Goal: Check status: Check status

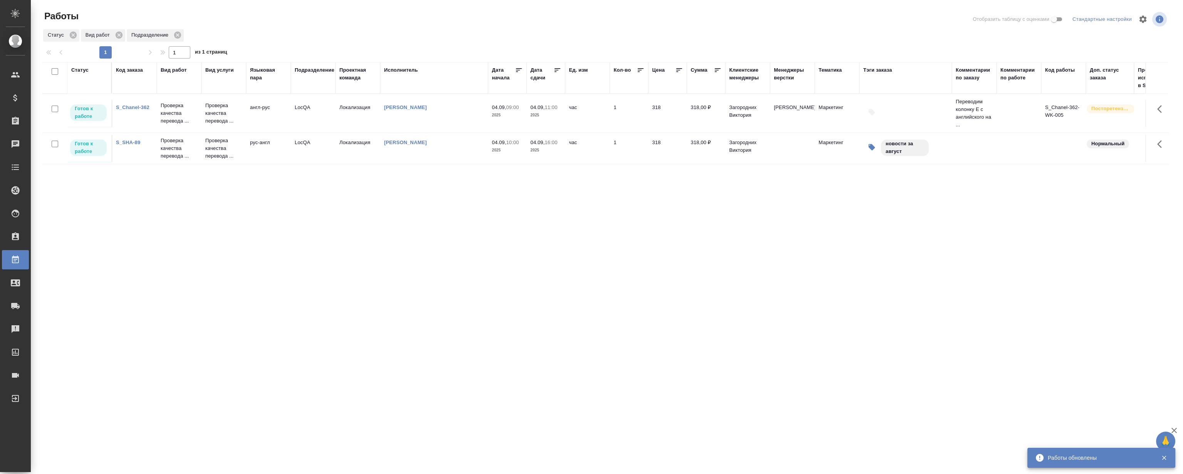
click at [259, 221] on div "Статус Код заказа Вид работ Вид услуги Языковая пара Подразделение Проектная ко…" at bounding box center [605, 200] width 1126 height 277
click at [231, 217] on div "Статус Код заказа Вид работ Вид услуги Языковая пара Подразделение Проектная ко…" at bounding box center [605, 200] width 1126 height 277
click at [136, 112] on td "S_Chanel-362" at bounding box center [134, 113] width 45 height 27
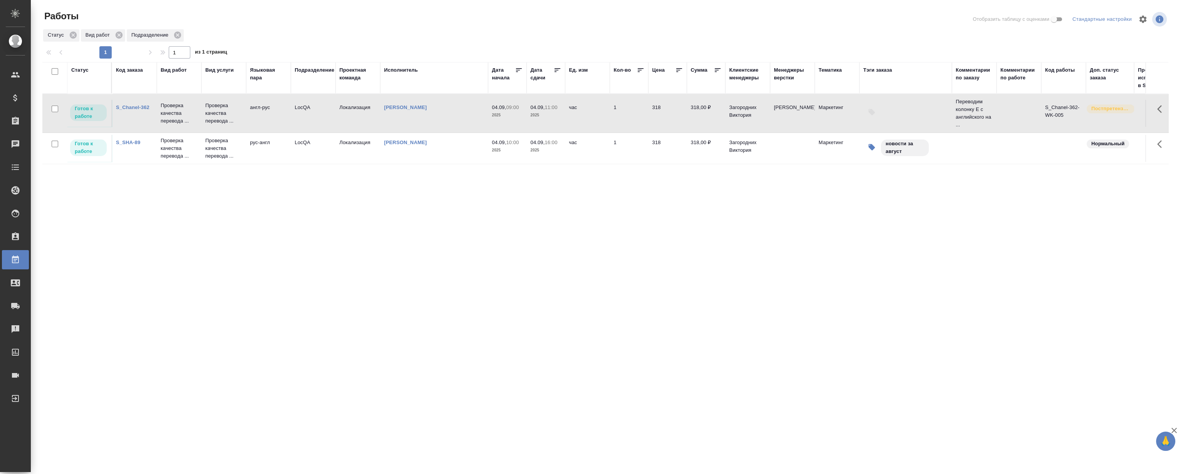
click at [131, 104] on link "S_Chanel-362" at bounding box center [133, 107] width 34 height 6
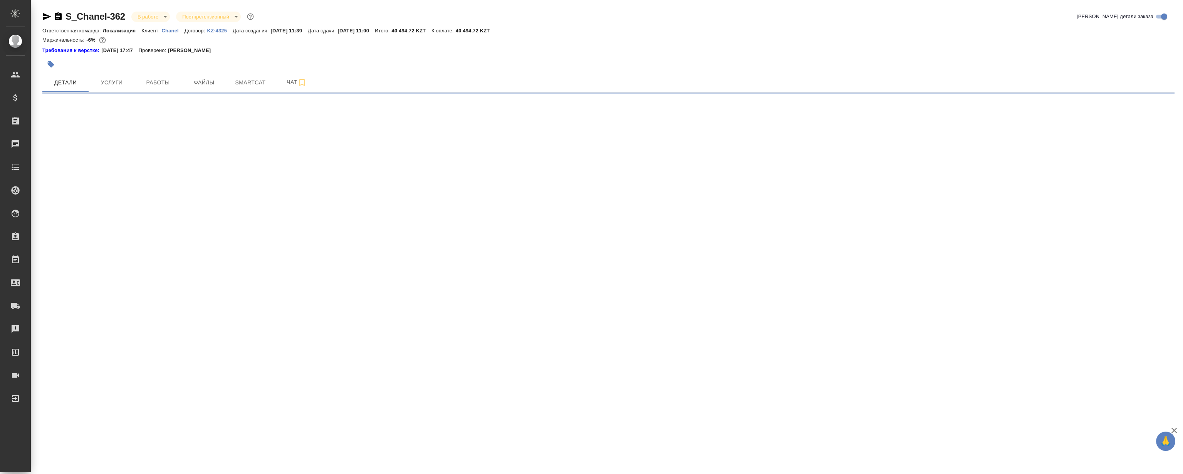
select select "RU"
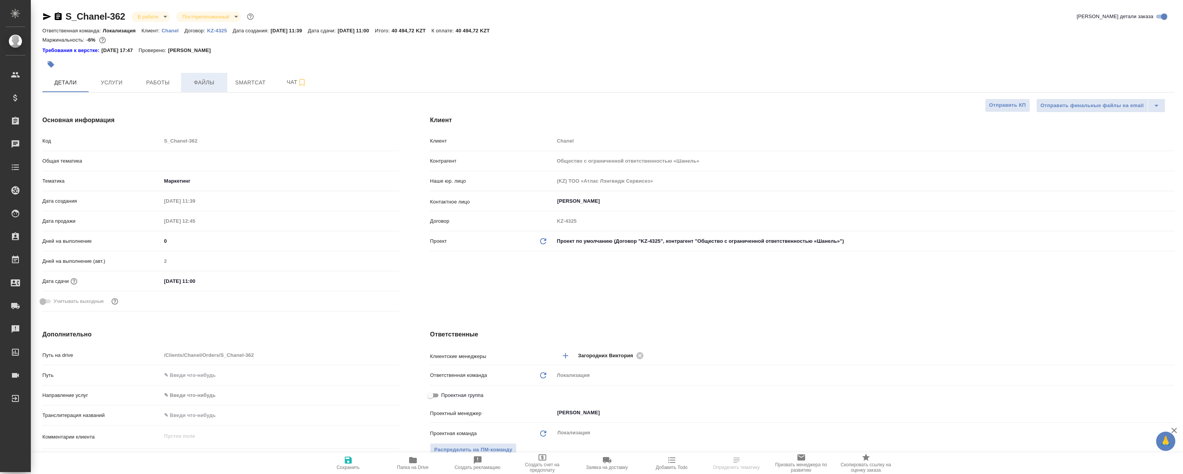
type textarea "x"
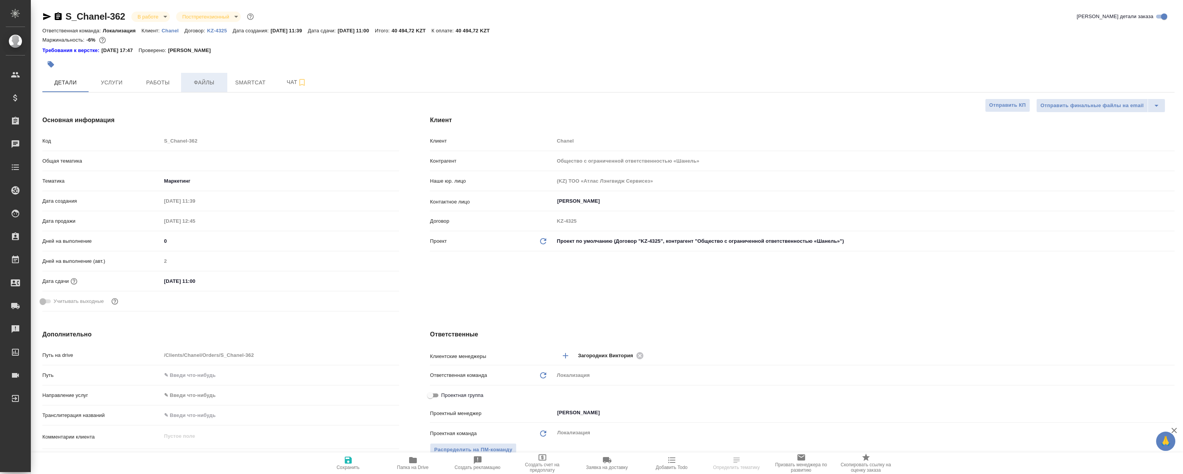
type textarea "x"
click at [165, 75] on button "Работы" at bounding box center [158, 82] width 46 height 19
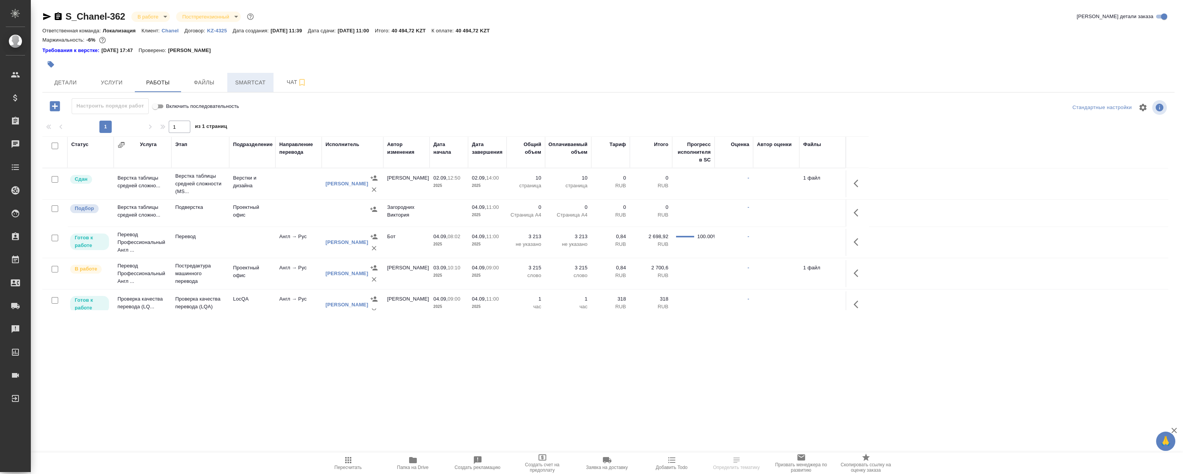
click at [241, 84] on span "Smartcat" at bounding box center [250, 83] width 37 height 10
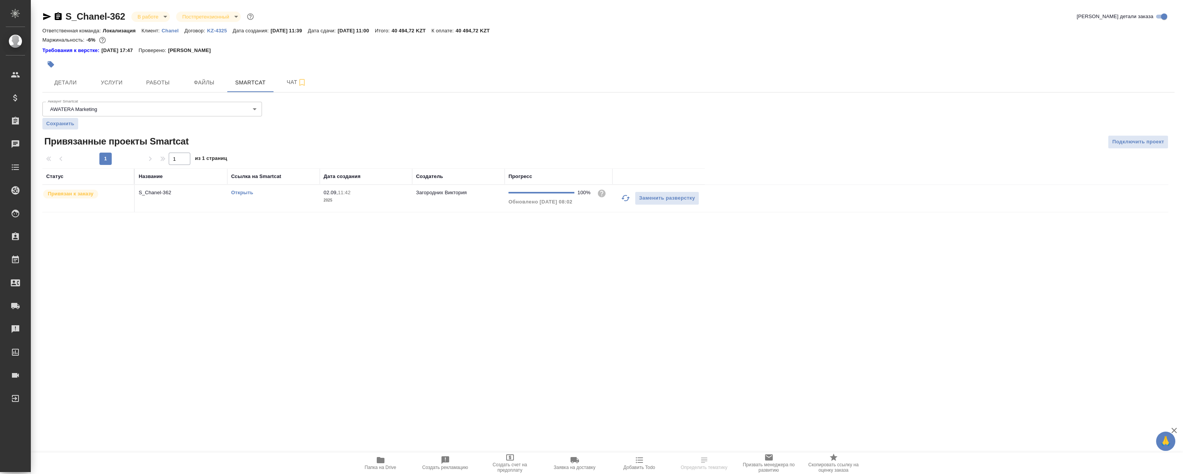
click at [241, 194] on link "Открыть" at bounding box center [242, 193] width 22 height 6
